Goal: Task Accomplishment & Management: Complete application form

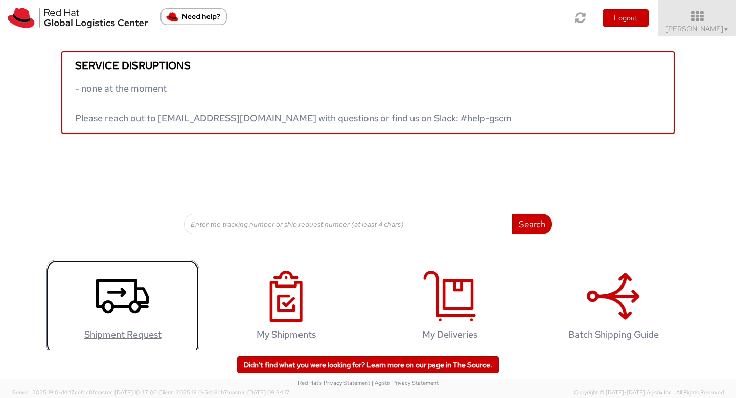
click at [118, 299] on icon at bounding box center [122, 295] width 53 height 51
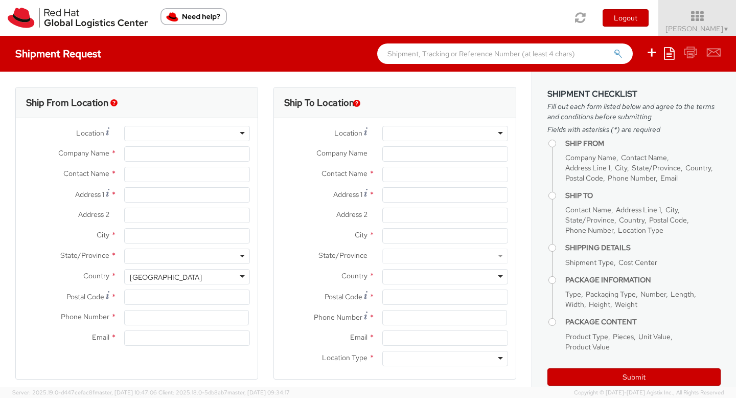
select select "512"
select select
click at [239, 133] on div at bounding box center [187, 133] width 126 height 15
click at [238, 134] on div at bounding box center [187, 133] width 126 height 15
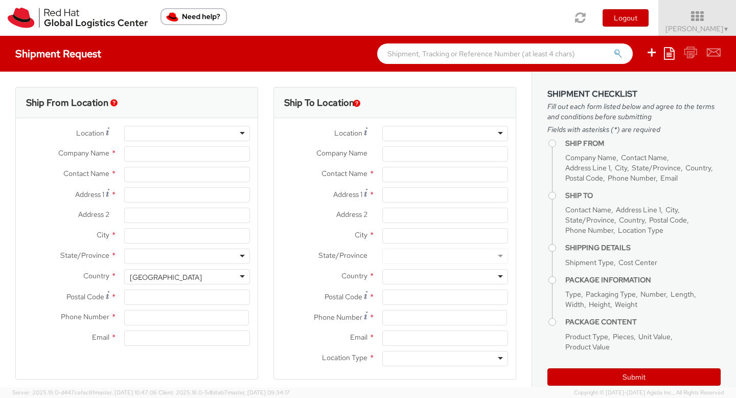
click at [238, 136] on div at bounding box center [187, 133] width 126 height 15
type input "Red Hat"
type input "[PERSON_NAME]"
type input "15712979788"
type input "[PERSON_NAME][EMAIL_ADDRESS][DOMAIN_NAME]"
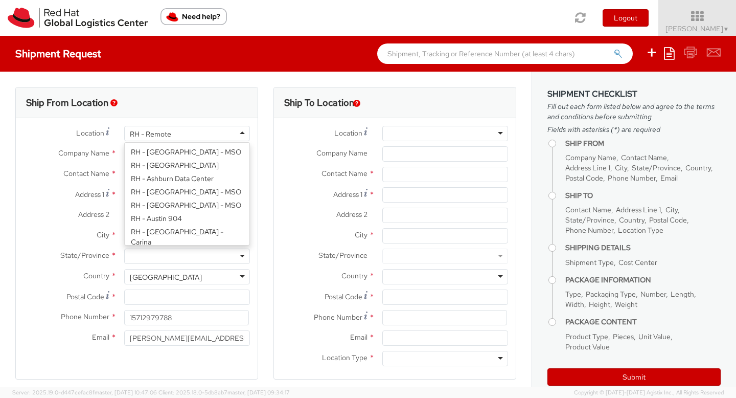
scroll to position [1345, 0]
click at [238, 135] on div "RH - Remote" at bounding box center [187, 133] width 126 height 15
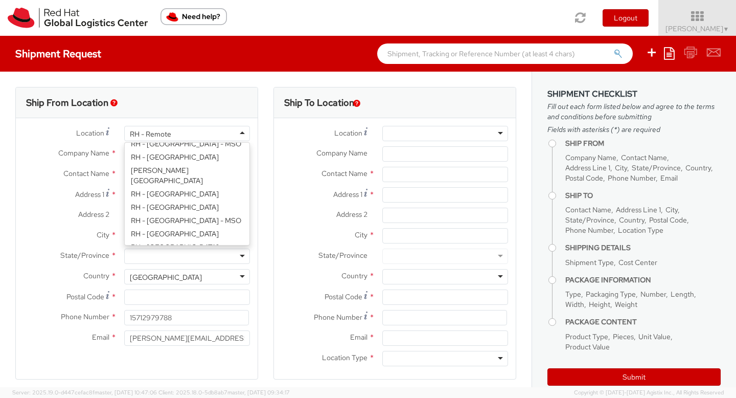
scroll to position [1643, 0]
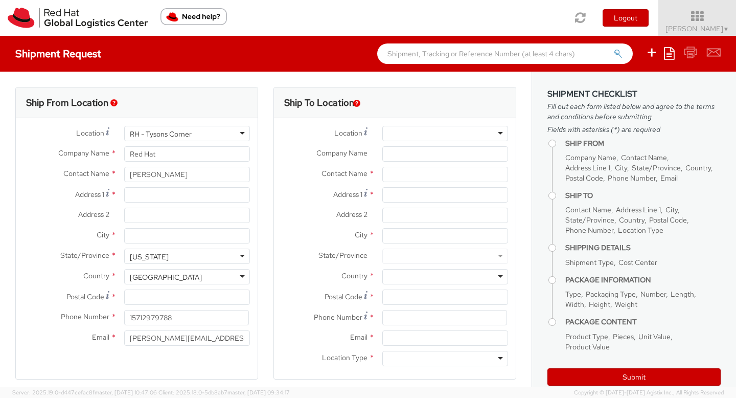
type input "Red Hat, Inc."
type input "[STREET_ADDRESS]"
type input "Suite 800"
type input "[PERSON_NAME]"
type input "22102"
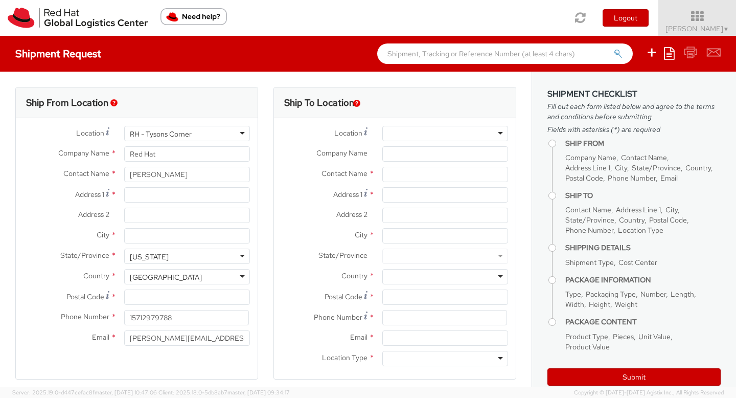
type input "[PHONE_NUMBER]"
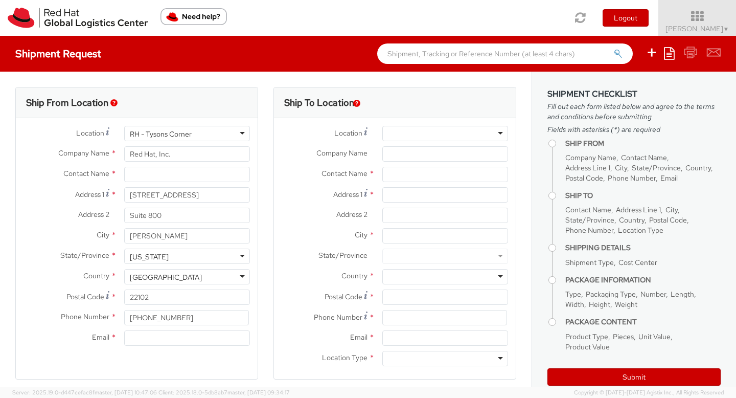
scroll to position [0, 0]
click at [173, 179] on input "text" at bounding box center [187, 174] width 126 height 15
type input "[PERSON_NAME]"
click at [162, 340] on input "Email *" at bounding box center [187, 337] width 126 height 15
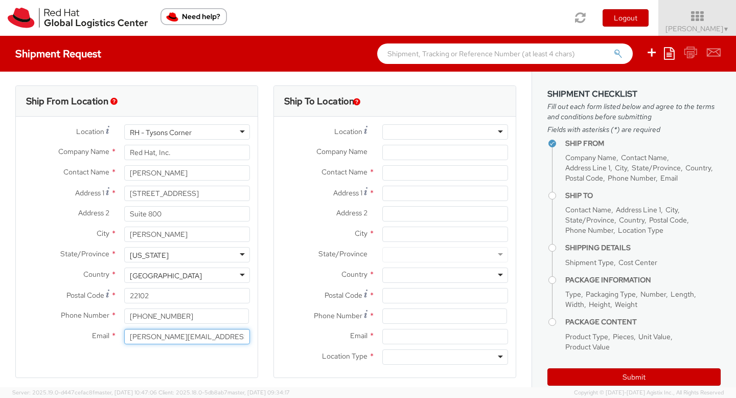
scroll to position [2, 0]
type input "[PERSON_NAME][EMAIL_ADDRESS][DOMAIN_NAME]"
click at [407, 133] on div at bounding box center [445, 131] width 126 height 15
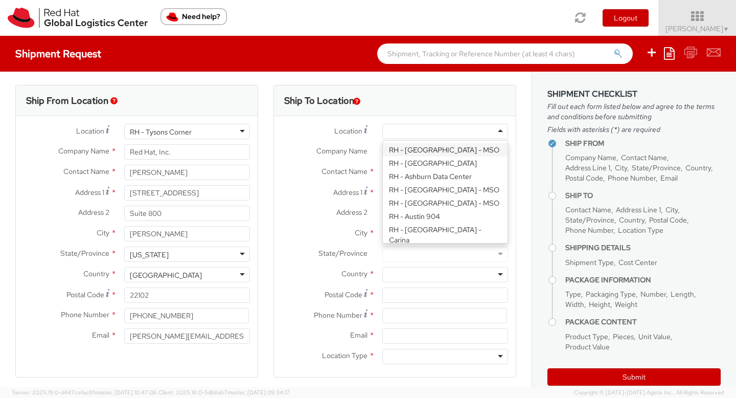
click at [514, 140] on div "Ship To Location Location * [GEOGRAPHIC_DATA] - [GEOGRAPHIC_DATA] - [GEOGRAPHIC…" at bounding box center [395, 237] width 258 height 305
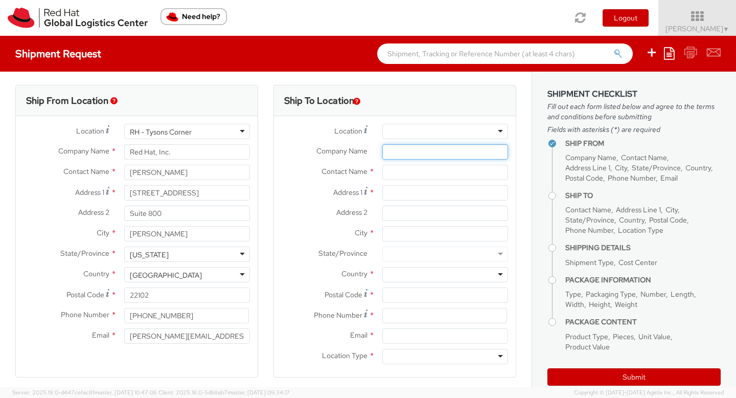
click at [445, 152] on input "Company Name *" at bounding box center [445, 151] width 126 height 15
type input "[MEDICAL_DATA] Expo - ABF Freight"
click at [436, 174] on input "text" at bounding box center [445, 172] width 126 height 15
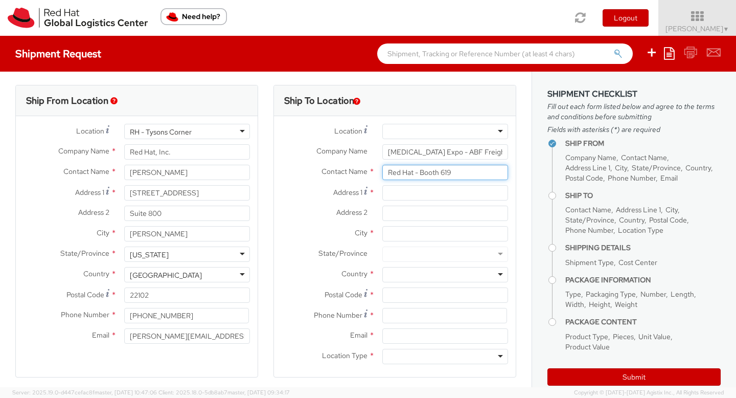
type input "Red Hat - Booth 619"
click at [437, 196] on input "Address 1 *" at bounding box center [445, 192] width 126 height 15
type input "[STREET_ADDRESS][US_STATE]"
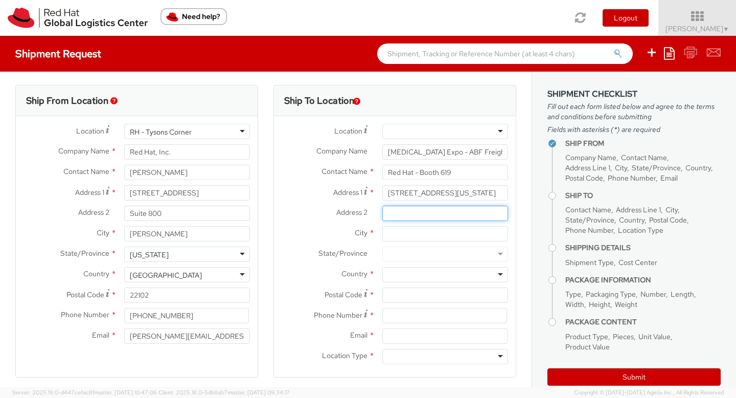
click at [427, 215] on input "Address 2 *" at bounding box center [445, 213] width 126 height 15
type input "Hold for Nvidia GTC DC"
click at [427, 233] on input "City *" at bounding box center [445, 233] width 126 height 15
type input "Elkridge"
click at [414, 255] on div at bounding box center [445, 253] width 126 height 15
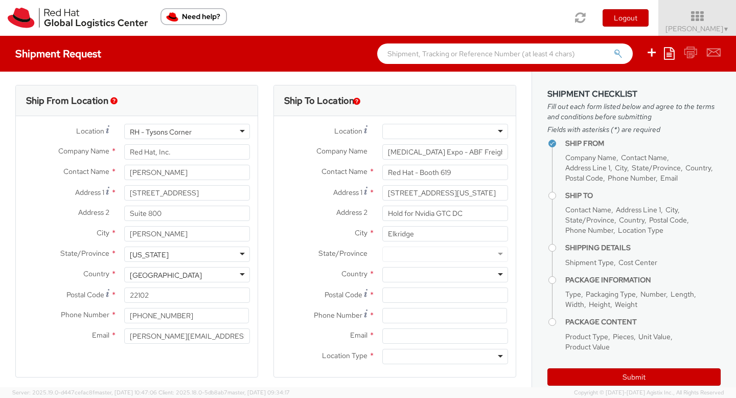
click at [494, 254] on div at bounding box center [445, 253] width 126 height 15
click at [492, 254] on div at bounding box center [445, 253] width 126 height 15
click at [454, 274] on div at bounding box center [445, 274] width 126 height 15
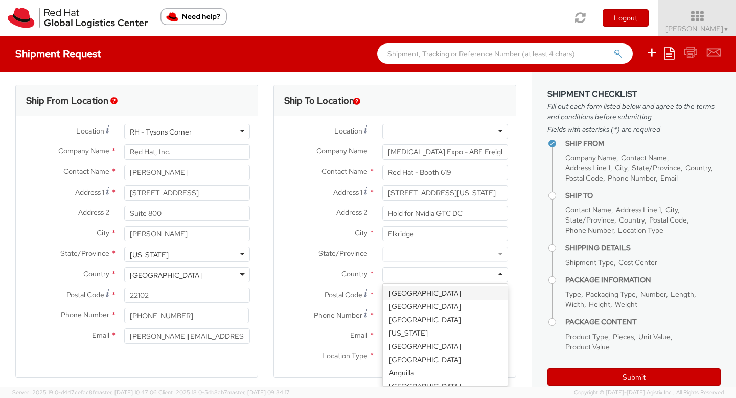
type input "u"
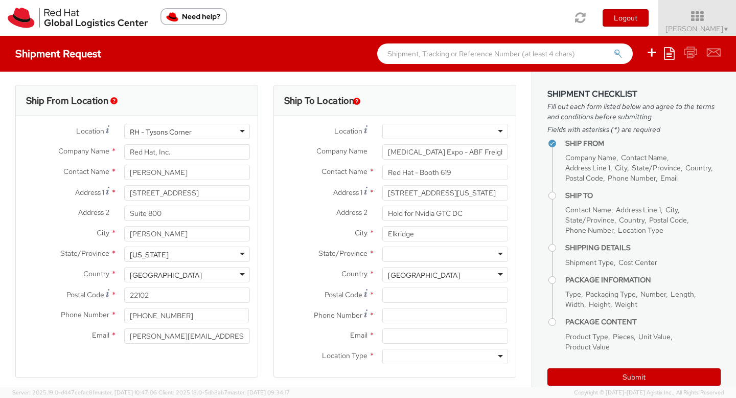
click at [426, 255] on div at bounding box center [445, 253] width 126 height 15
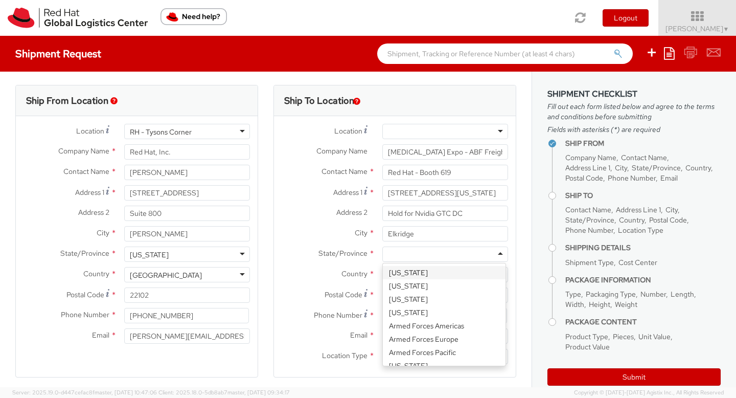
type input "m"
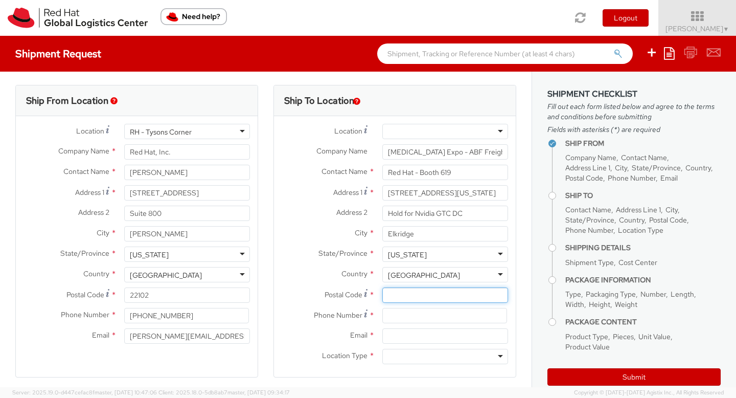
click at [409, 295] on input "Postal Code *" at bounding box center [445, 294] width 126 height 15
type input "21075"
click at [410, 317] on input at bounding box center [444, 315] width 125 height 15
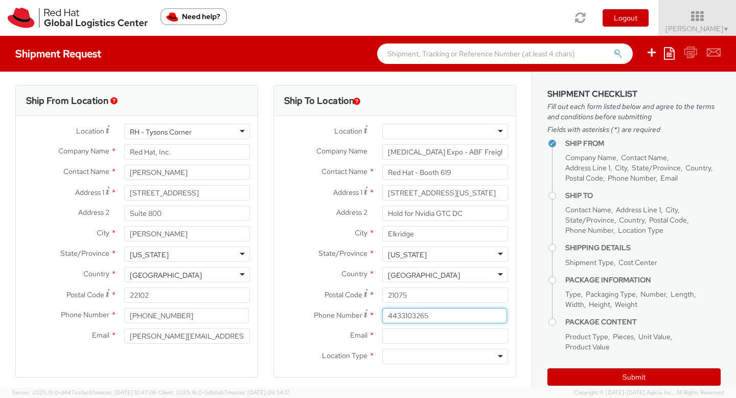
type input "4433103265"
click at [409, 336] on input "Email *" at bounding box center [445, 335] width 126 height 15
type input "[PERSON_NAME][EMAIL_ADDRESS][DOMAIN_NAME]"
click at [406, 356] on div at bounding box center [445, 356] width 126 height 15
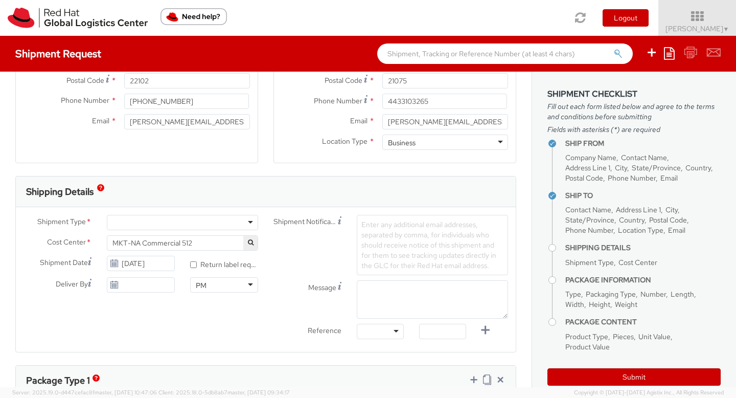
scroll to position [219, 0]
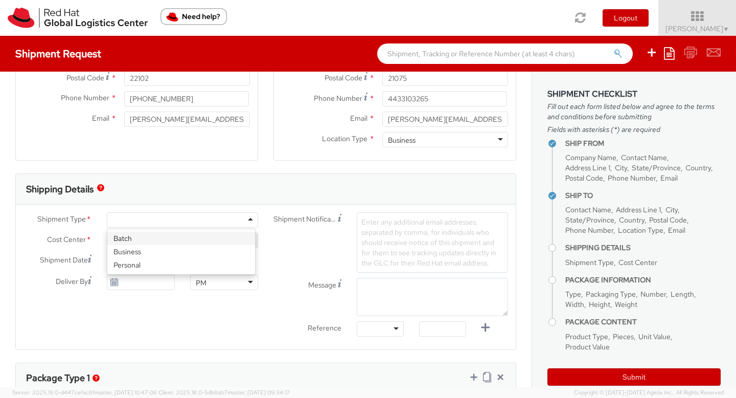
click at [247, 219] on div at bounding box center [182, 219] width 151 height 15
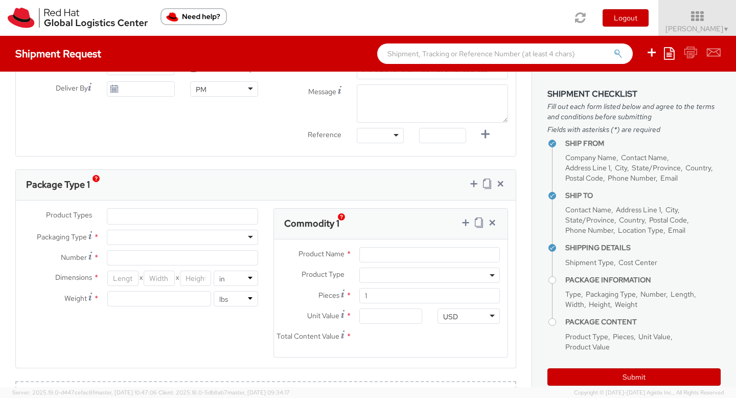
scroll to position [420, 0]
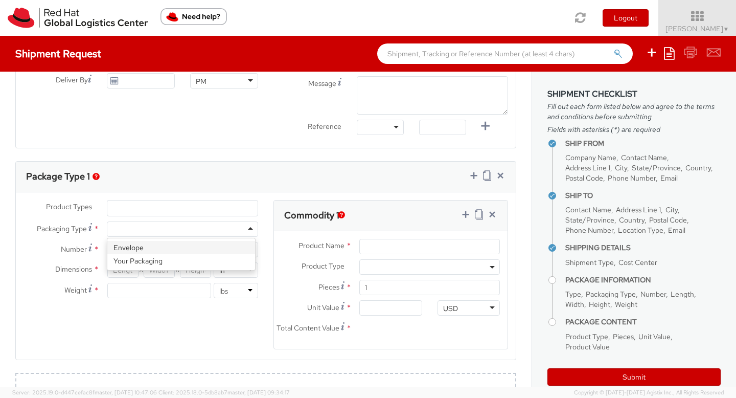
click at [250, 230] on div at bounding box center [182, 228] width 151 height 15
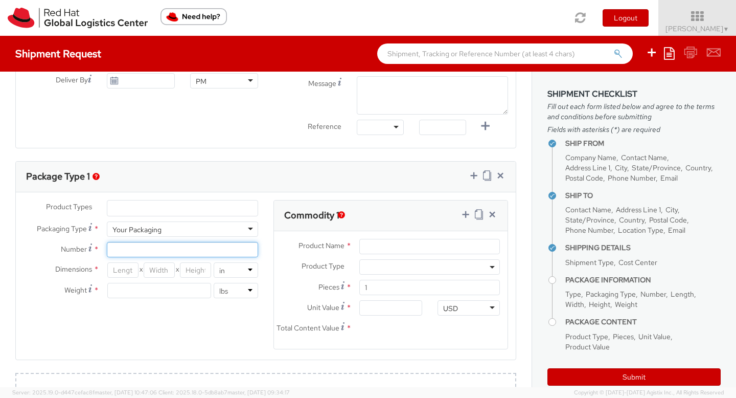
click at [185, 252] on input "Number *" at bounding box center [182, 249] width 151 height 15
type input "2"
click at [469, 176] on icon at bounding box center [474, 175] width 10 height 10
select select
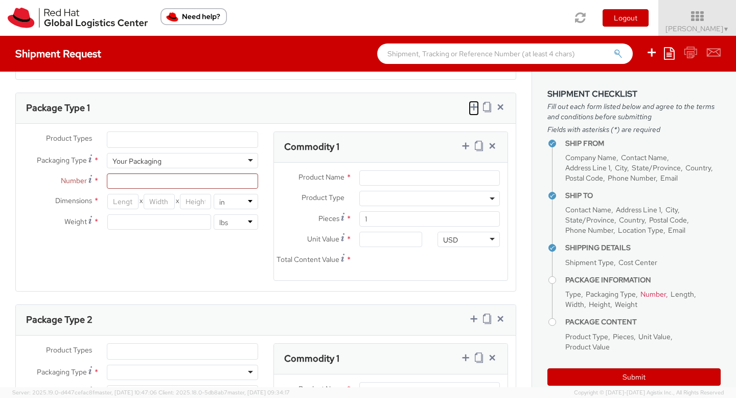
scroll to position [483, 0]
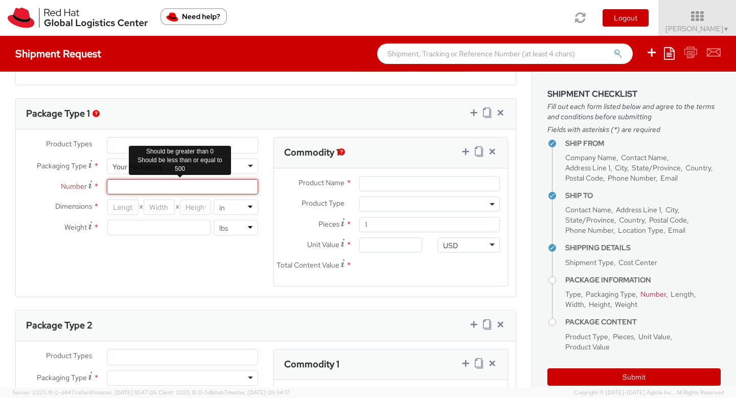
click at [142, 186] on input "Number *" at bounding box center [182, 186] width 151 height 15
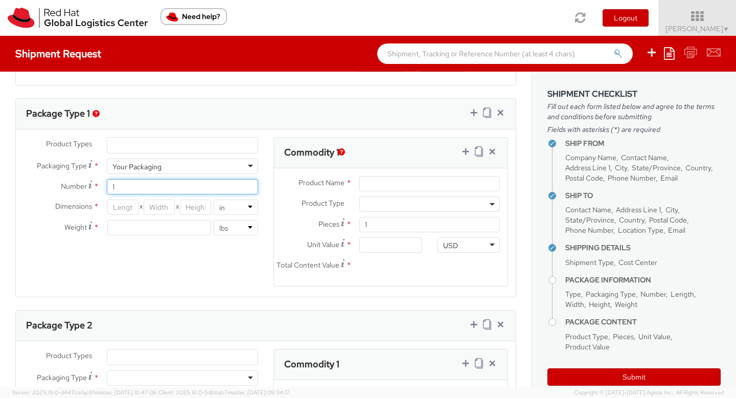
type input "1"
click at [126, 228] on input "number" at bounding box center [159, 227] width 104 height 15
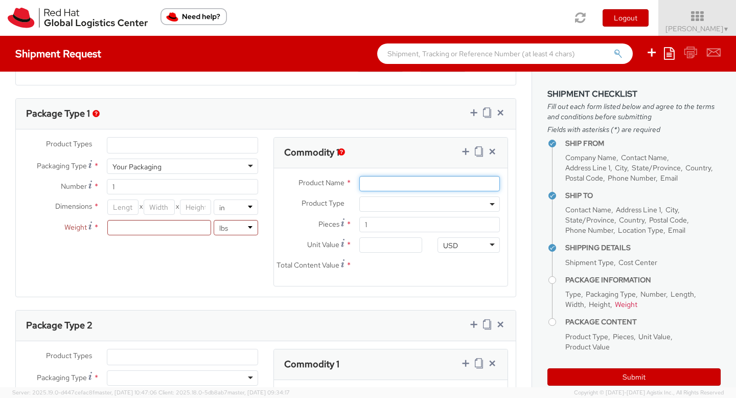
click at [393, 185] on input "Product Name *" at bounding box center [429, 183] width 141 height 15
type input "RH Front Counter"
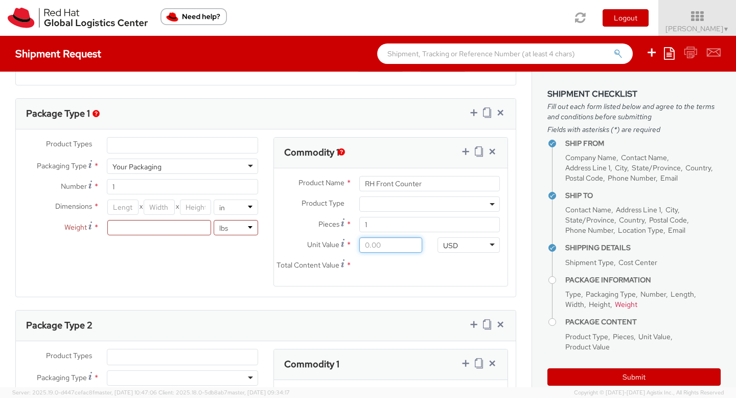
click at [379, 247] on input "Unit Value *" at bounding box center [390, 244] width 62 height 15
type input "1.00"
type input "10.00"
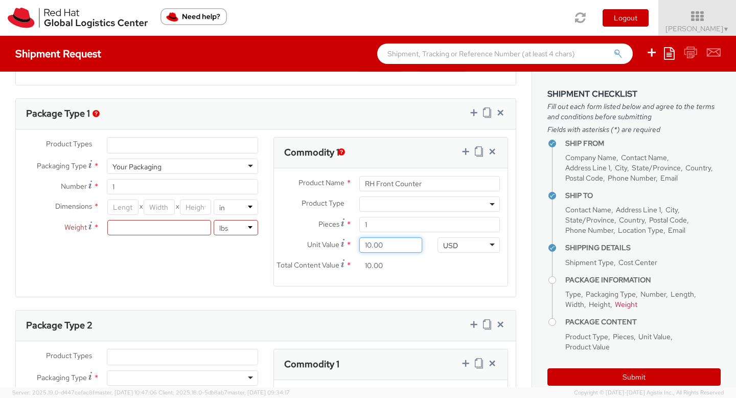
type input "100.00"
click at [203, 277] on div "Product Types * Documents Docking Station Laptop Monitor Other Hardware Server …" at bounding box center [266, 218] width 500 height 162
click at [126, 207] on input "number" at bounding box center [122, 206] width 31 height 15
type input "26"
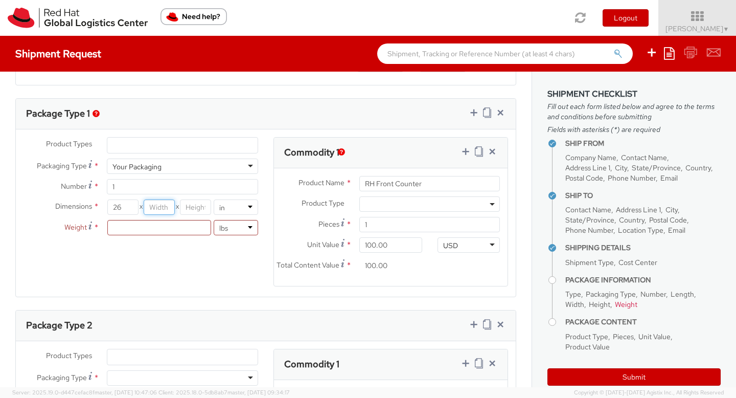
click at [163, 209] on input "number" at bounding box center [159, 206] width 31 height 15
type input "39"
click at [200, 210] on input "number" at bounding box center [195, 206] width 31 height 15
type input "17"
click at [193, 229] on input "number" at bounding box center [159, 227] width 104 height 15
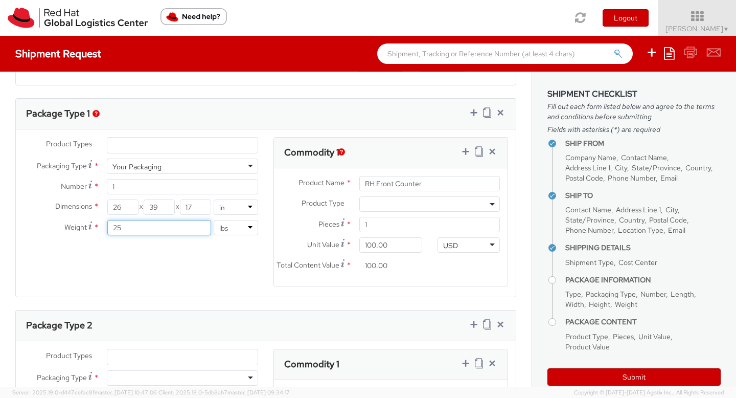
type input "25"
click at [239, 273] on div "Product Types * Documents Docking Station Laptop Monitor Other Hardware Server …" at bounding box center [266, 218] width 500 height 162
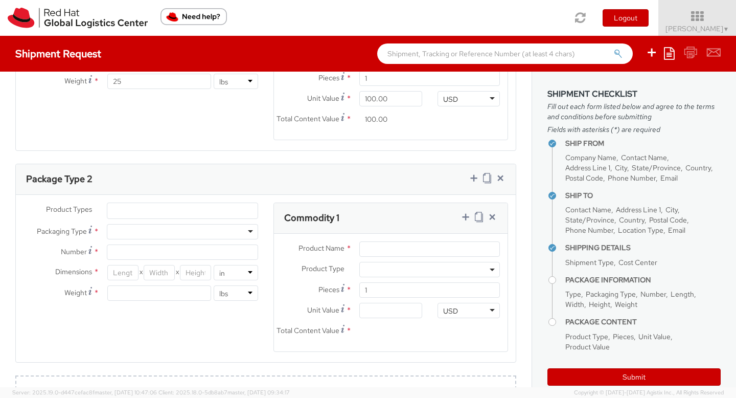
scroll to position [630, 0]
click at [208, 238] on div at bounding box center [182, 230] width 151 height 15
click at [164, 259] on input "Number *" at bounding box center [182, 250] width 151 height 15
type input "1"
type input "3"
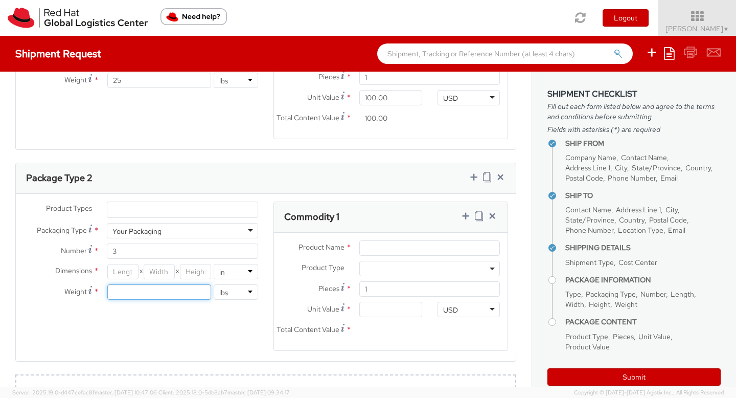
click at [171, 300] on input "number" at bounding box center [159, 291] width 104 height 15
type input "15"
click at [128, 279] on input "number" at bounding box center [122, 271] width 31 height 15
type input "12"
click at [160, 279] on input "number" at bounding box center [159, 271] width 31 height 15
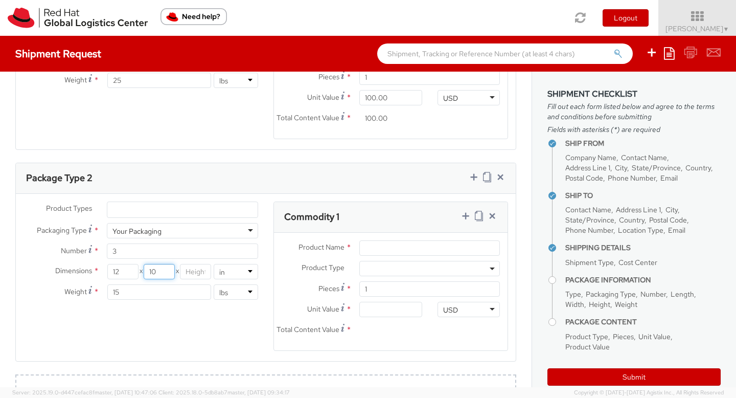
type input "10"
click at [197, 279] on input "number" at bounding box center [195, 271] width 31 height 15
type input "4"
click at [144, 259] on input "3" at bounding box center [182, 250] width 151 height 15
type input "4"
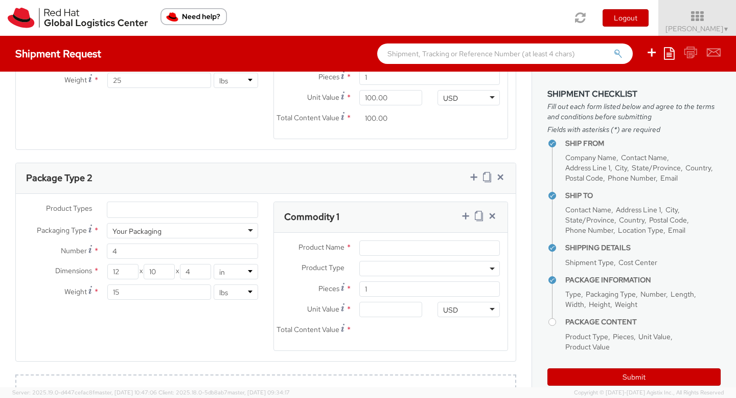
click at [183, 364] on div "Product Types * Documents Docking Station Laptop Monitor Other Hardware Server …" at bounding box center [266, 282] width 500 height 162
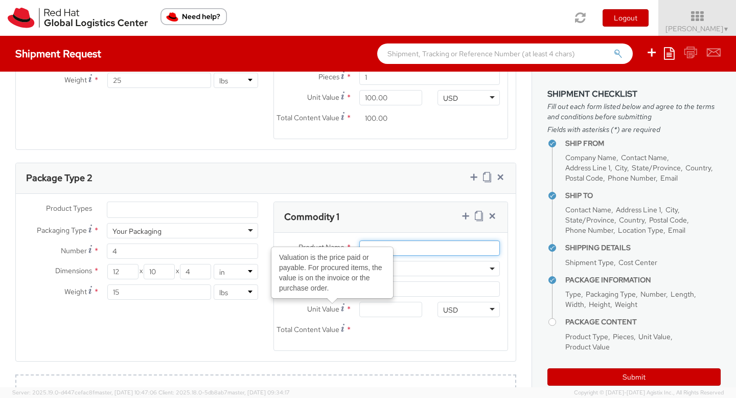
click at [419, 256] on input "Product Name *" at bounding box center [429, 247] width 141 height 15
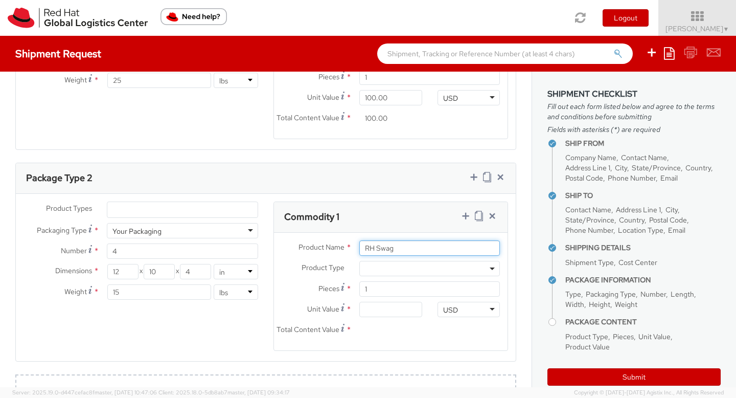
type input "RH Swag"
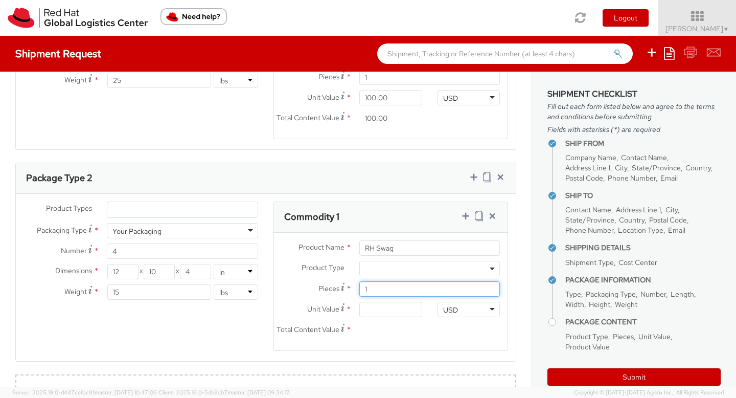
click at [404, 297] on input "1" at bounding box center [429, 288] width 141 height 15
type input "0.00"
type input "4"
click at [363, 317] on input "0.00" at bounding box center [390, 309] width 62 height 15
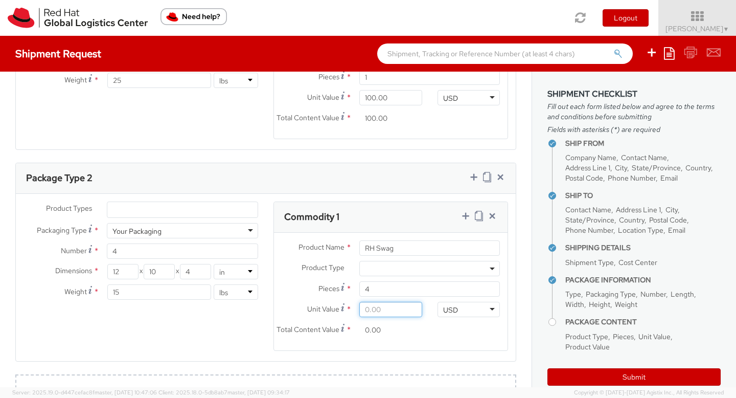
type input "1.00"
type input "4.00"
type input "10.00"
type input "40.00"
type input "100.00"
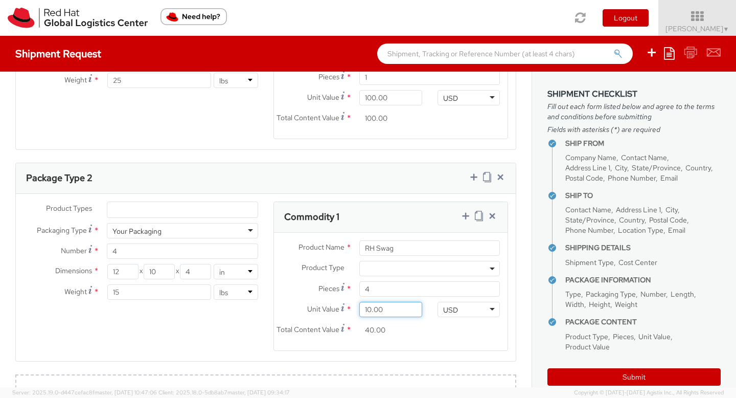
type input "400.00"
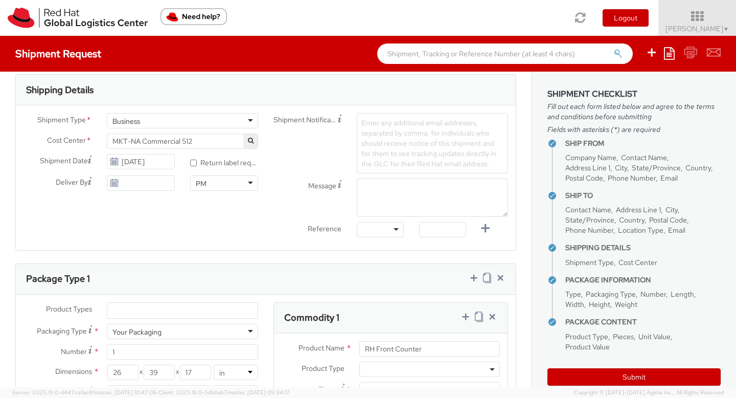
scroll to position [315, 0]
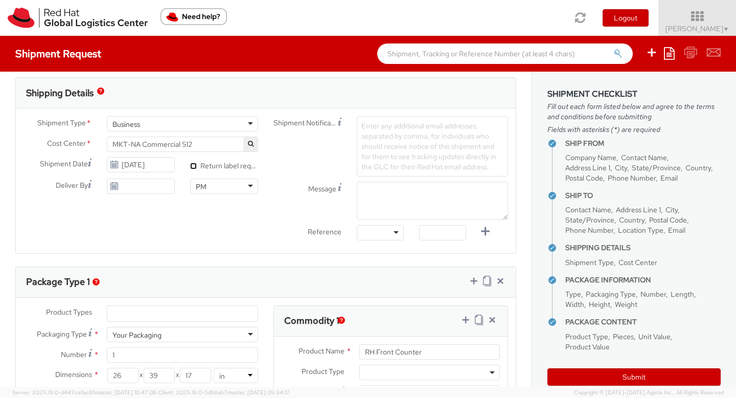
click at [191, 167] on input "* Return label required" at bounding box center [193, 166] width 7 height 7
checkbox input "true"
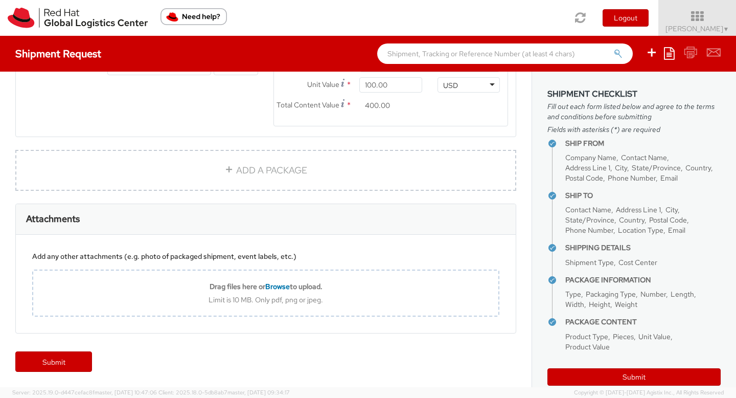
scroll to position [872, 0]
click at [52, 364] on link "Submit" at bounding box center [53, 361] width 77 height 20
